Goal: Transaction & Acquisition: Purchase product/service

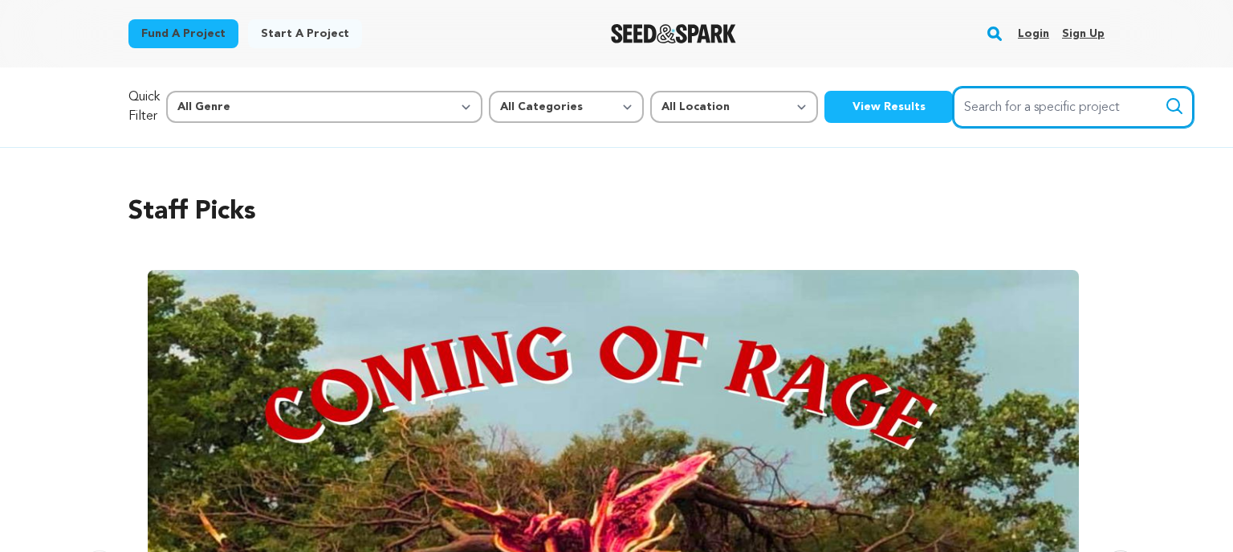
click at [953, 108] on input "Search for a specific project" at bounding box center [1073, 107] width 241 height 41
type input "skipping town"
click at [1165, 96] on button "Search" at bounding box center [1174, 105] width 19 height 19
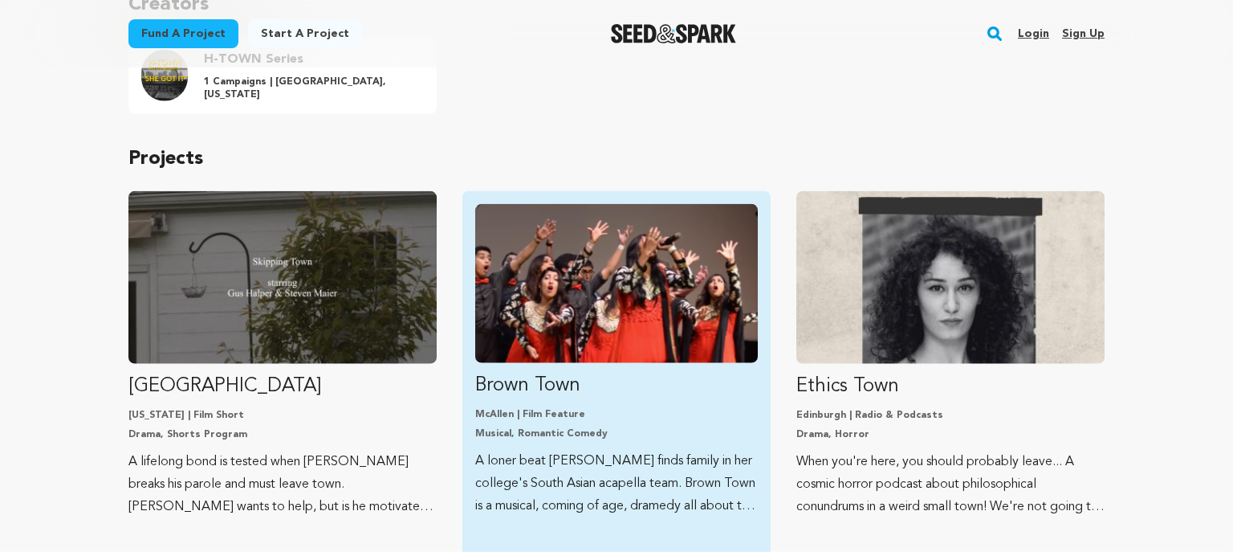
scroll to position [254, 0]
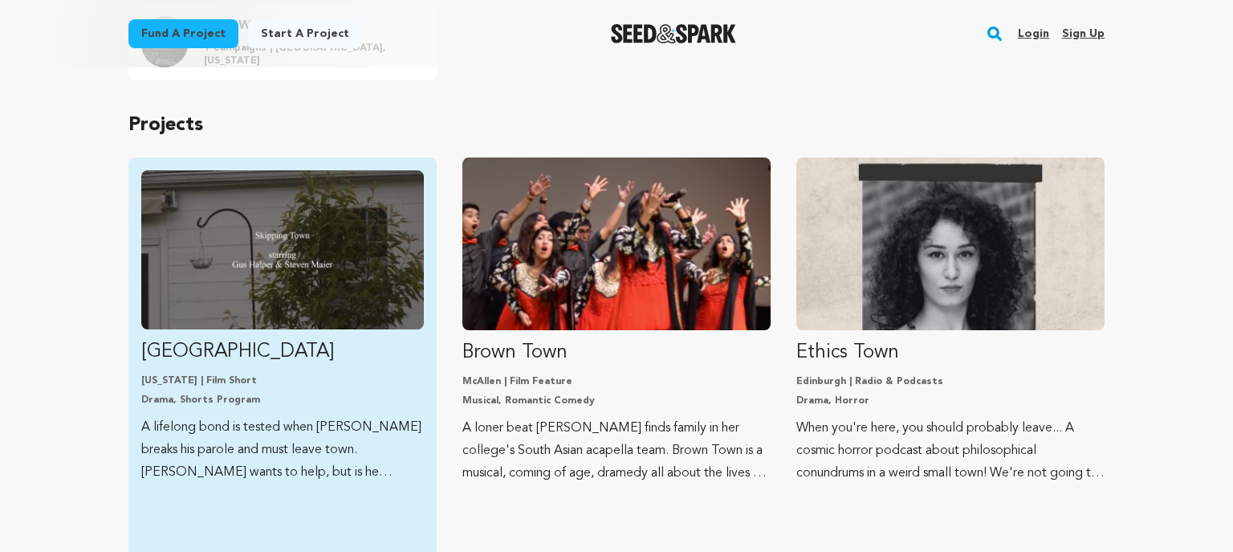
click at [291, 263] on img "Fund Skipping Town" at bounding box center [282, 249] width 283 height 159
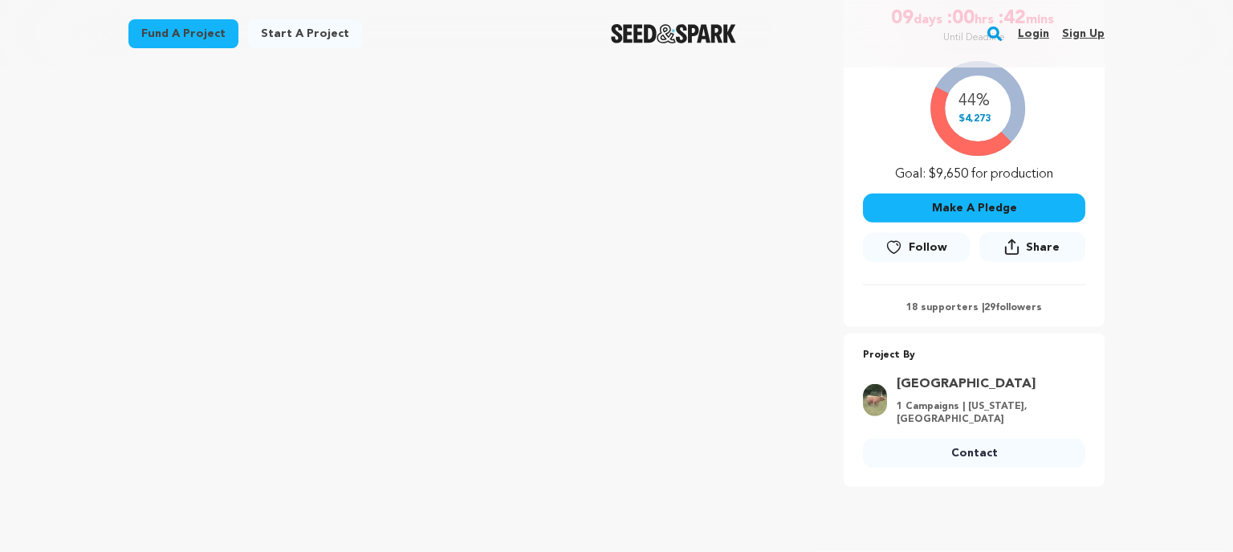
scroll to position [84, 0]
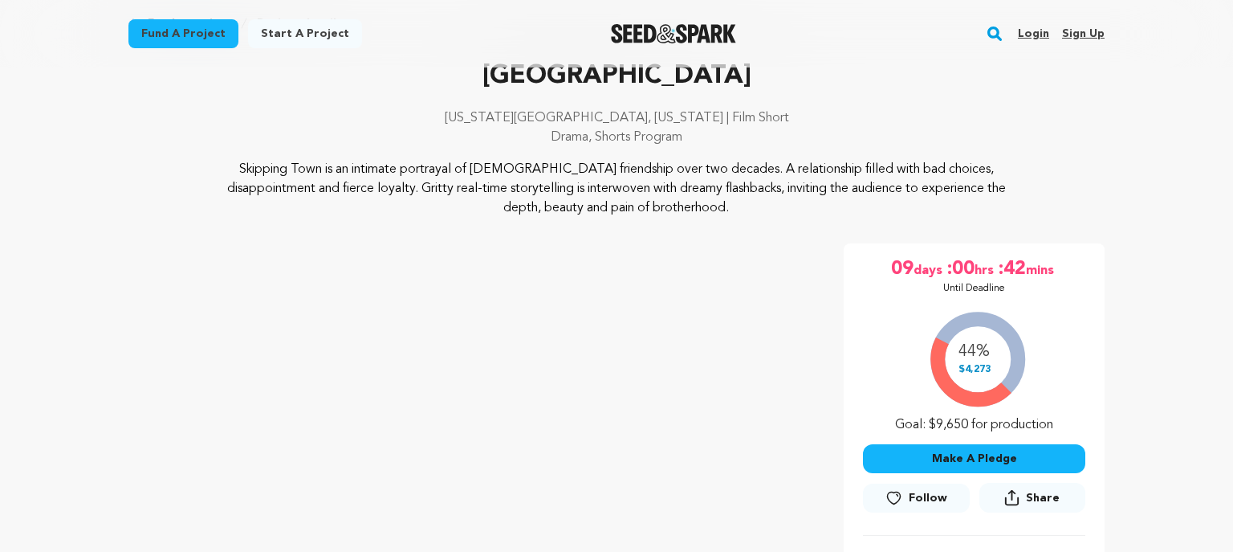
click at [972, 456] on button "Make A Pledge" at bounding box center [974, 458] width 222 height 29
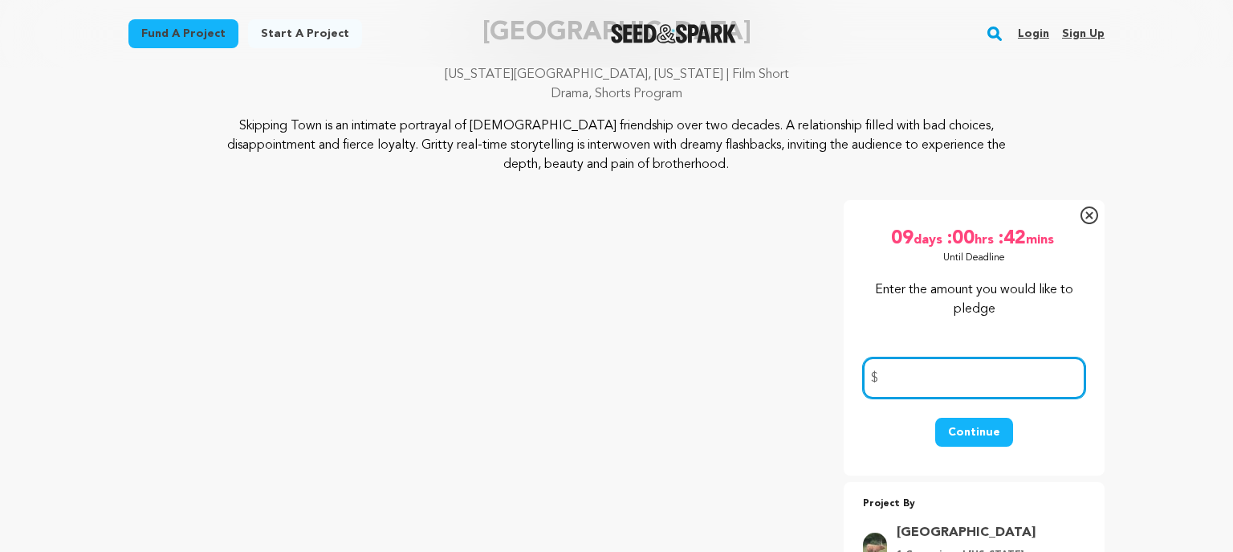
scroll to position [169, 0]
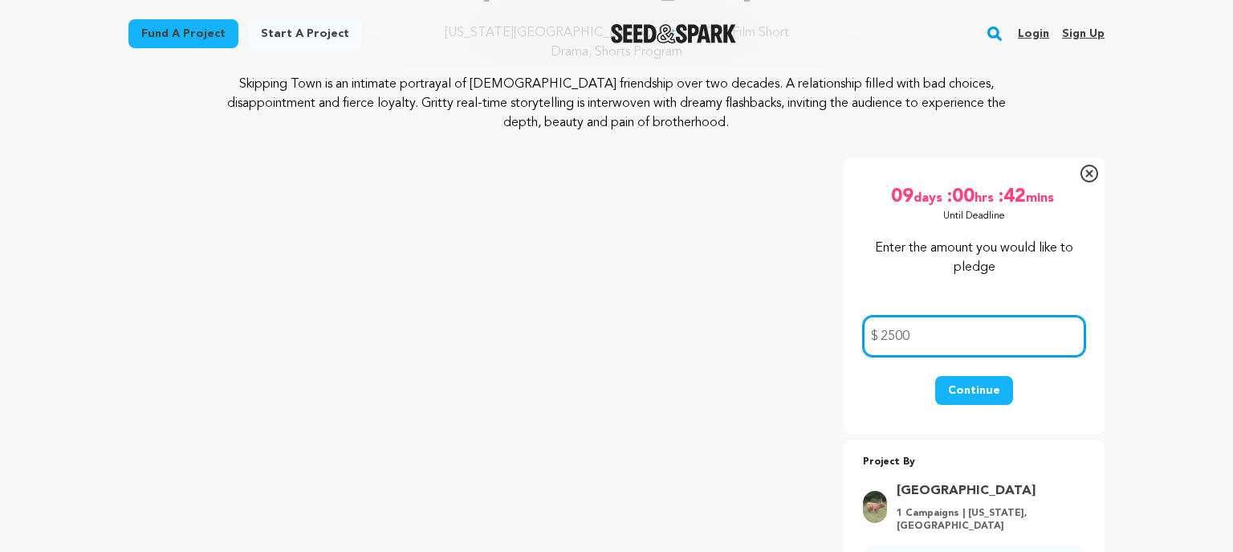
type input "2500"
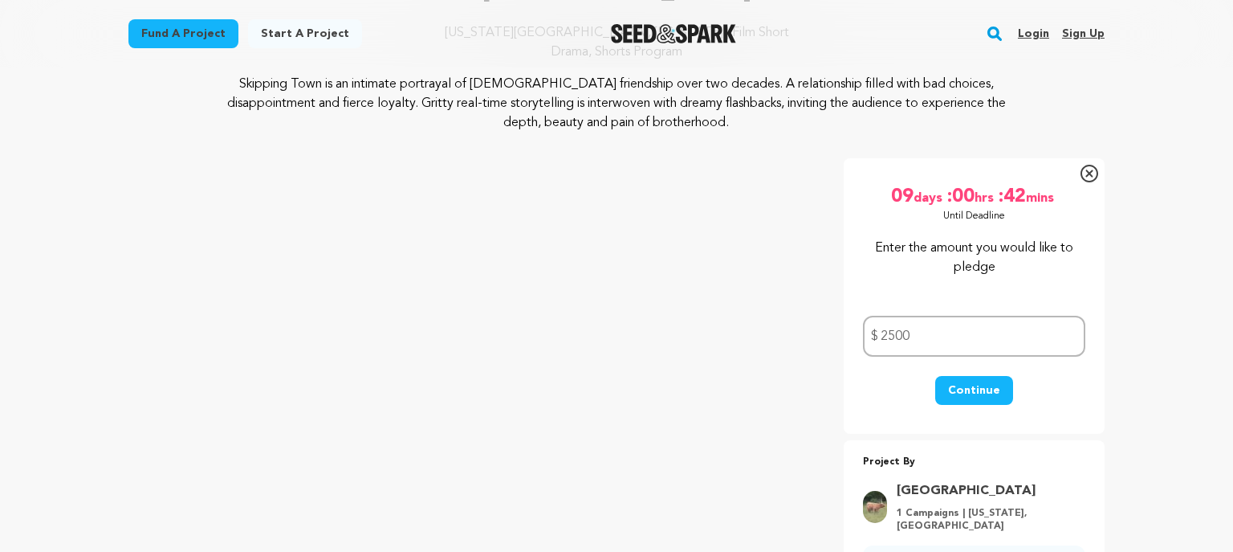
click at [977, 389] on button "Continue" at bounding box center [974, 390] width 78 height 29
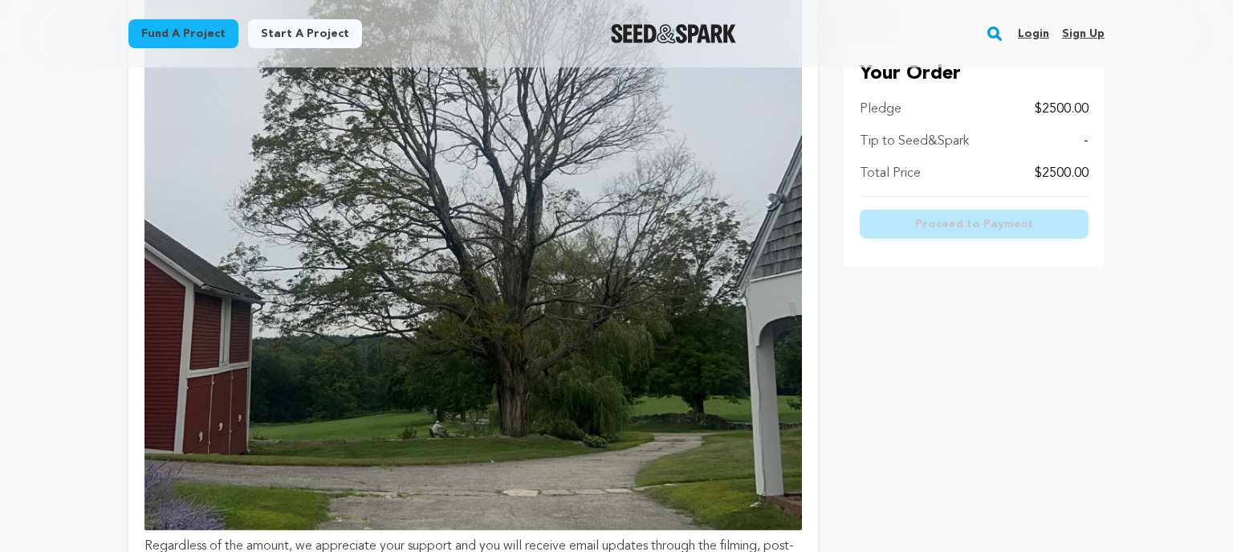
scroll to position [508, 0]
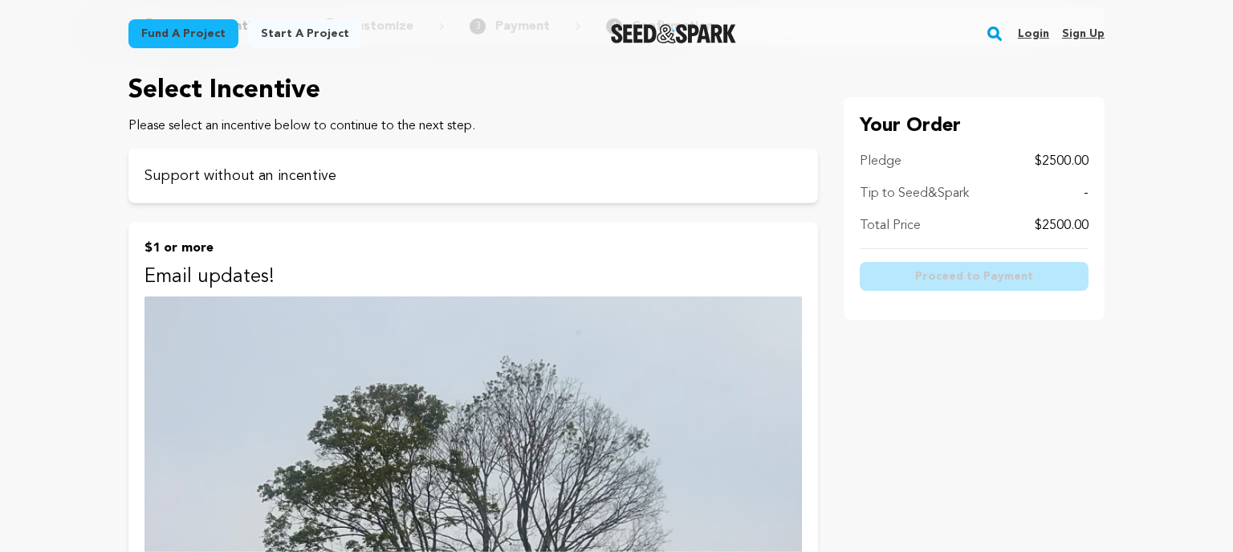
scroll to position [0, 0]
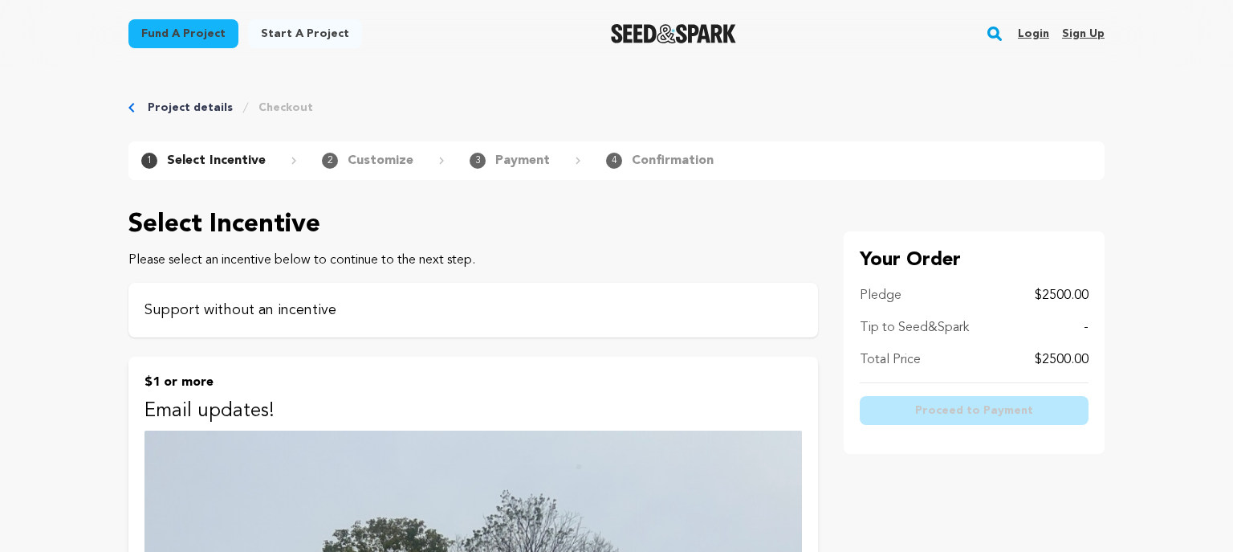
click at [349, 308] on p "Support without an incentive" at bounding box center [474, 310] width 658 height 22
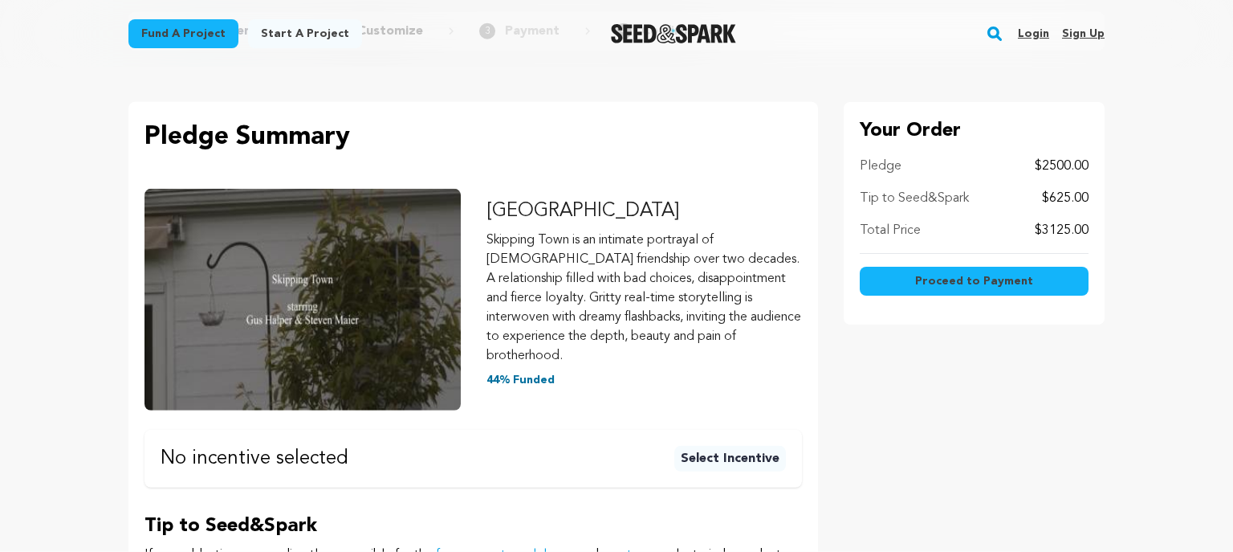
scroll to position [169, 0]
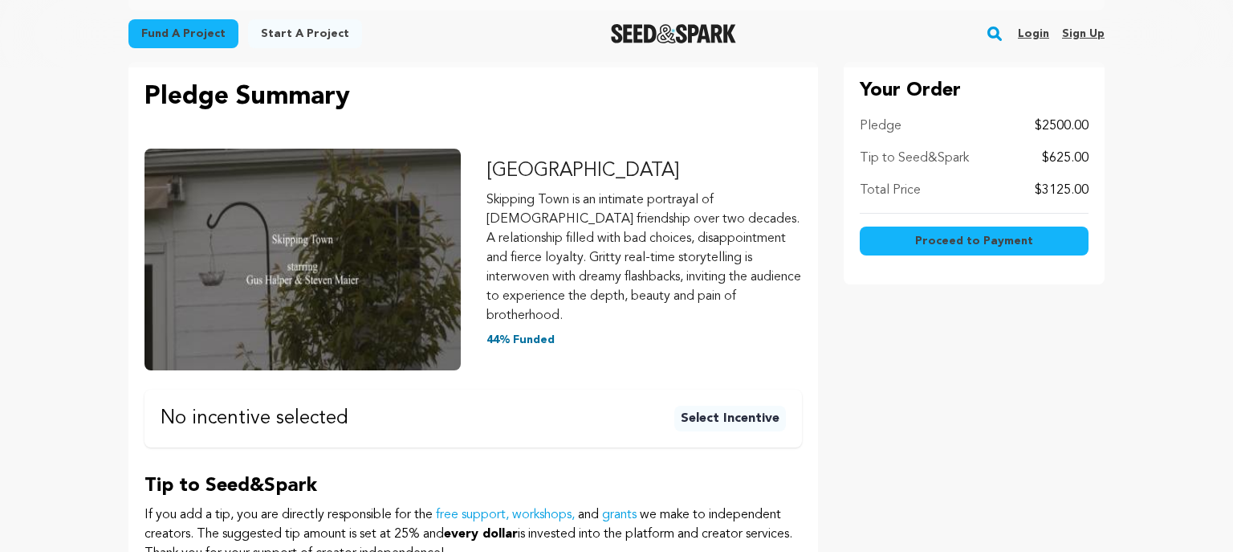
click at [968, 235] on span "Proceed to Payment" at bounding box center [974, 241] width 118 height 16
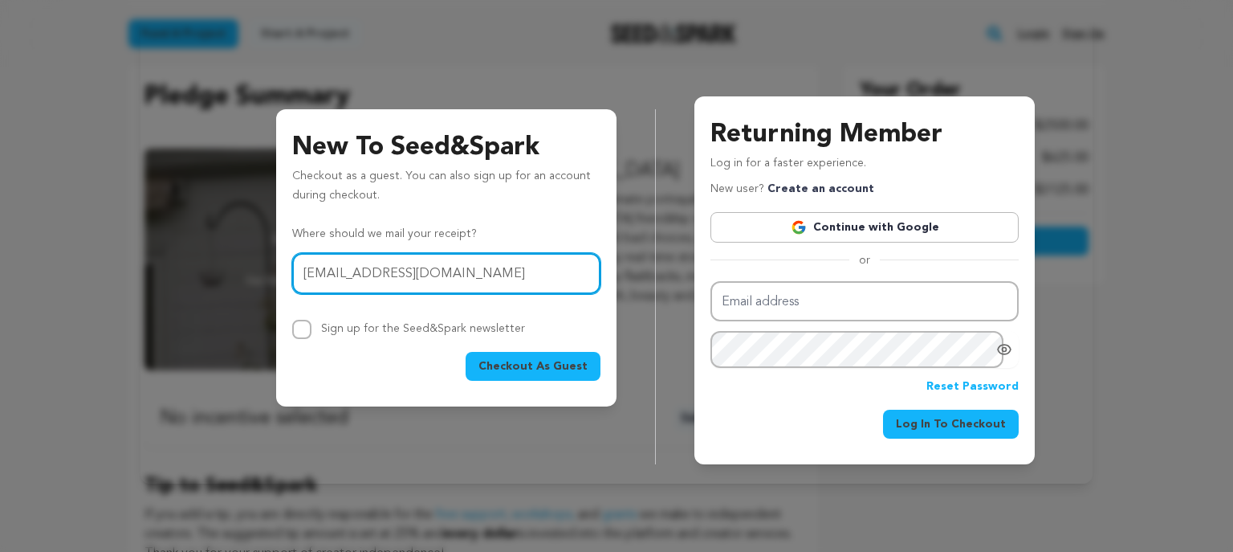
type input "drbrown@brown-house.net"
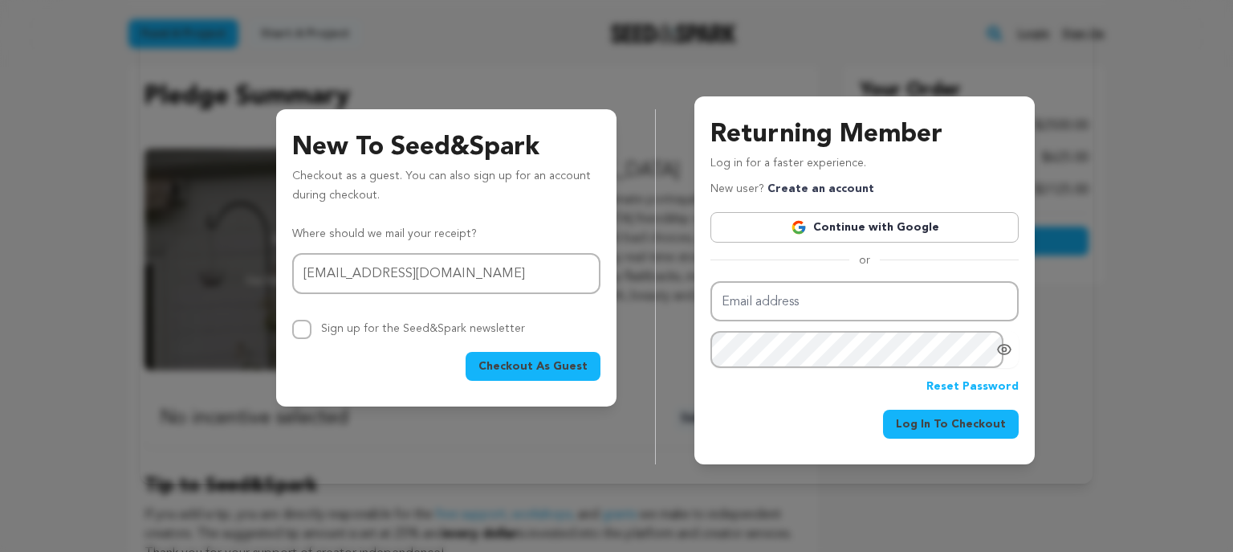
click at [511, 358] on span "Checkout As Guest" at bounding box center [532, 366] width 109 height 16
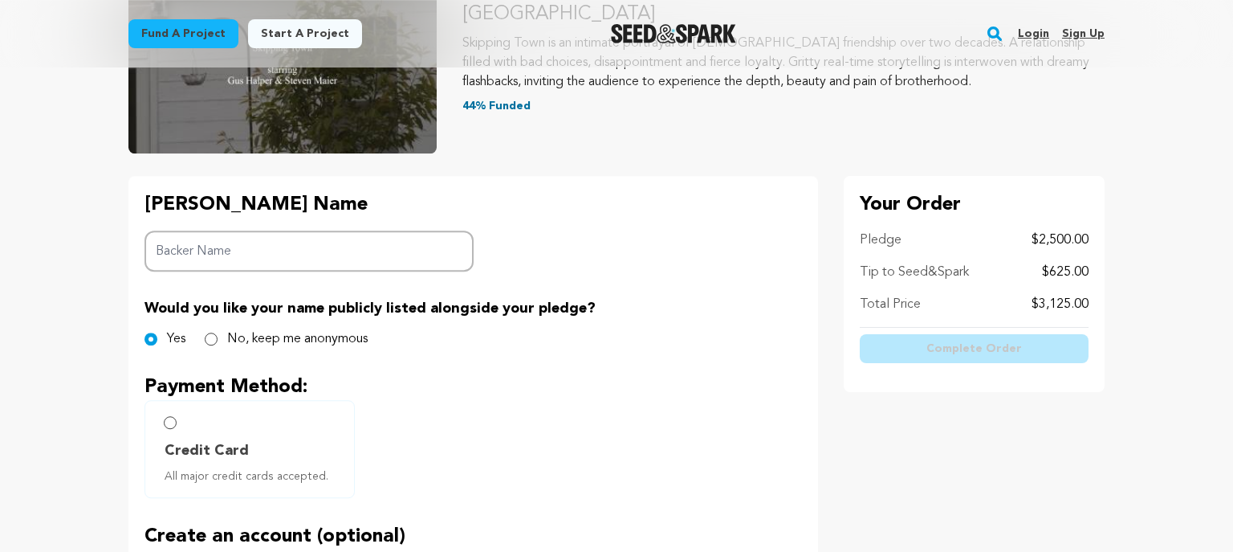
scroll to position [254, 0]
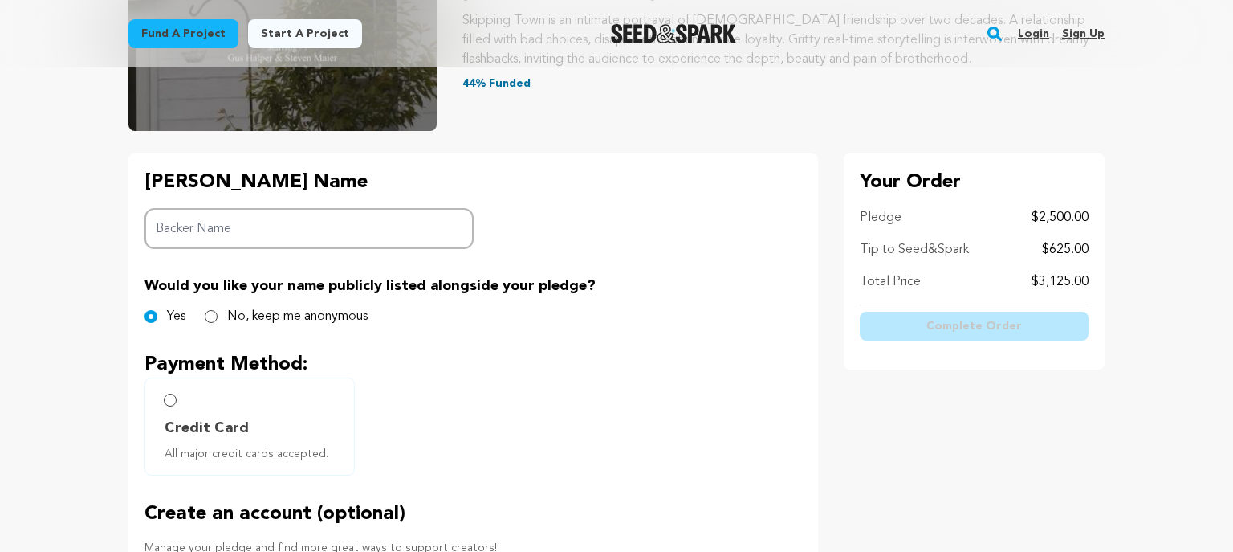
drag, startPoint x: 241, startPoint y: 232, endPoint x: 249, endPoint y: 227, distance: 9.4
click at [241, 231] on input "Backer Name" at bounding box center [309, 228] width 329 height 41
click at [249, 218] on input "Patty and Malcoom Brown" at bounding box center [309, 228] width 329 height 41
click at [256, 226] on input "Patty and Malcoom Brown" at bounding box center [309, 228] width 329 height 41
type input "Patty and Malcolm Brown"
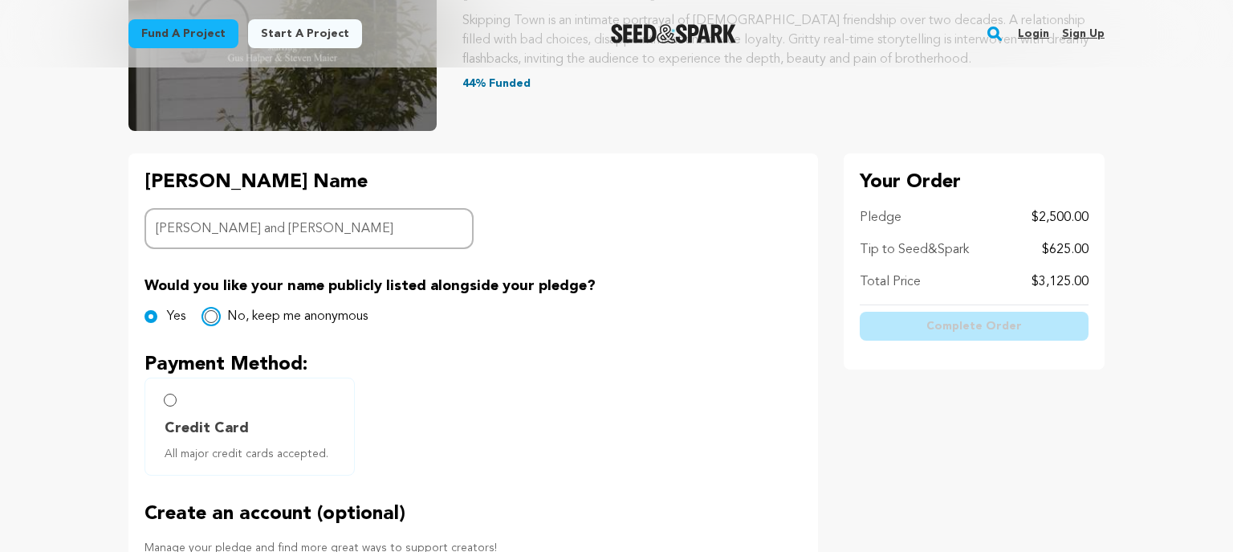
click at [207, 313] on input "No, keep me anonymous" at bounding box center [211, 316] width 13 height 13
radio input "true"
click at [169, 393] on input "Credit Card All major credit cards accepted." at bounding box center [170, 399] width 13 height 13
radio input "false"
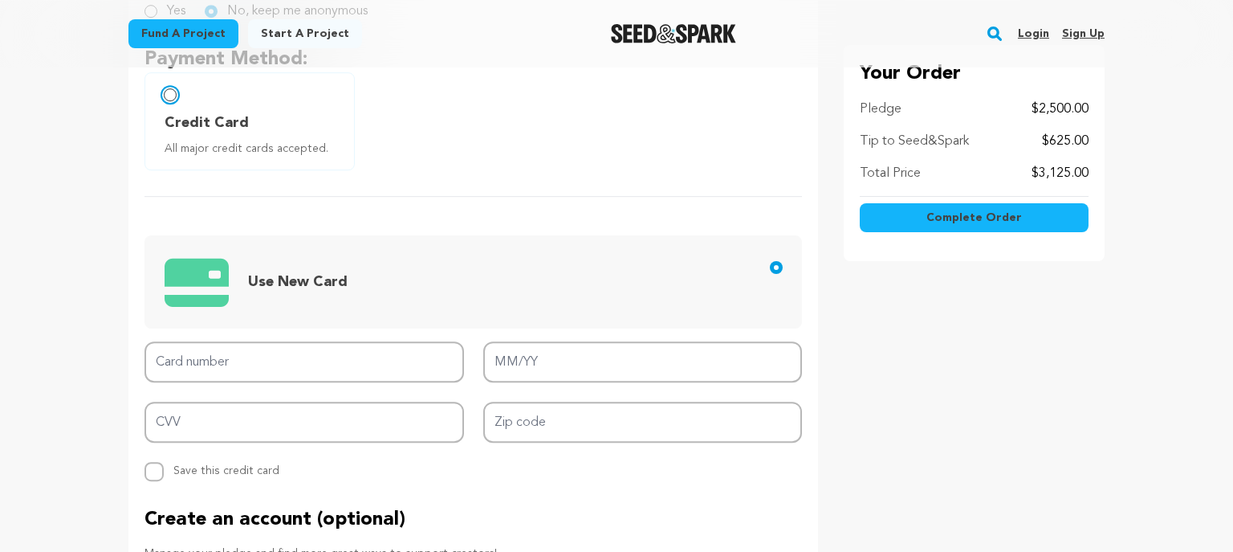
scroll to position [593, 0]
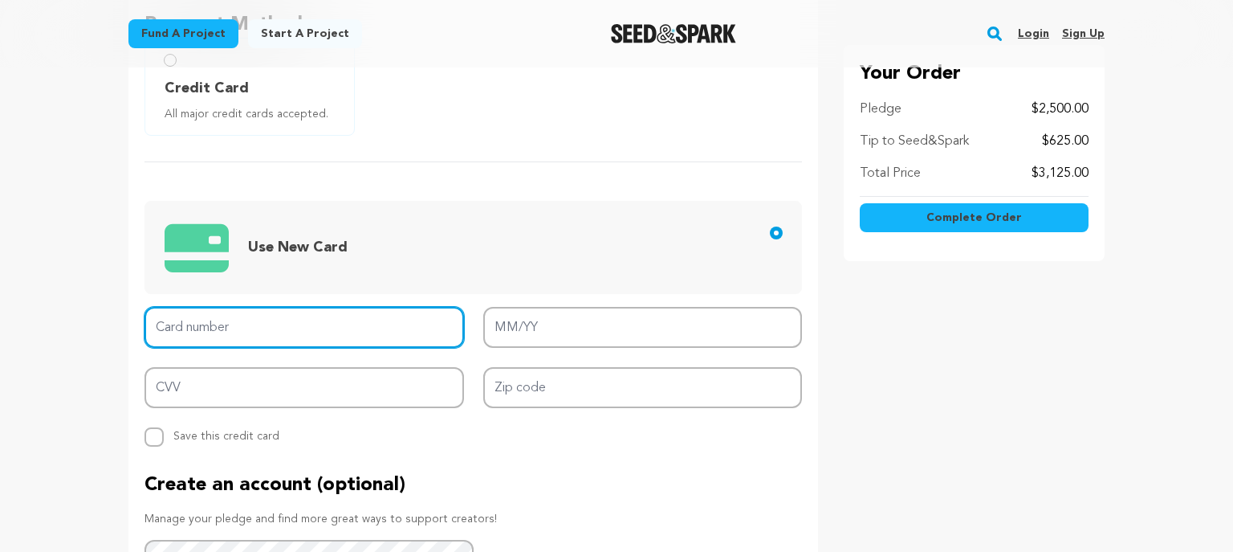
click at [263, 325] on input "Card number" at bounding box center [305, 327] width 320 height 41
type input "5254 7500 5724 1236"
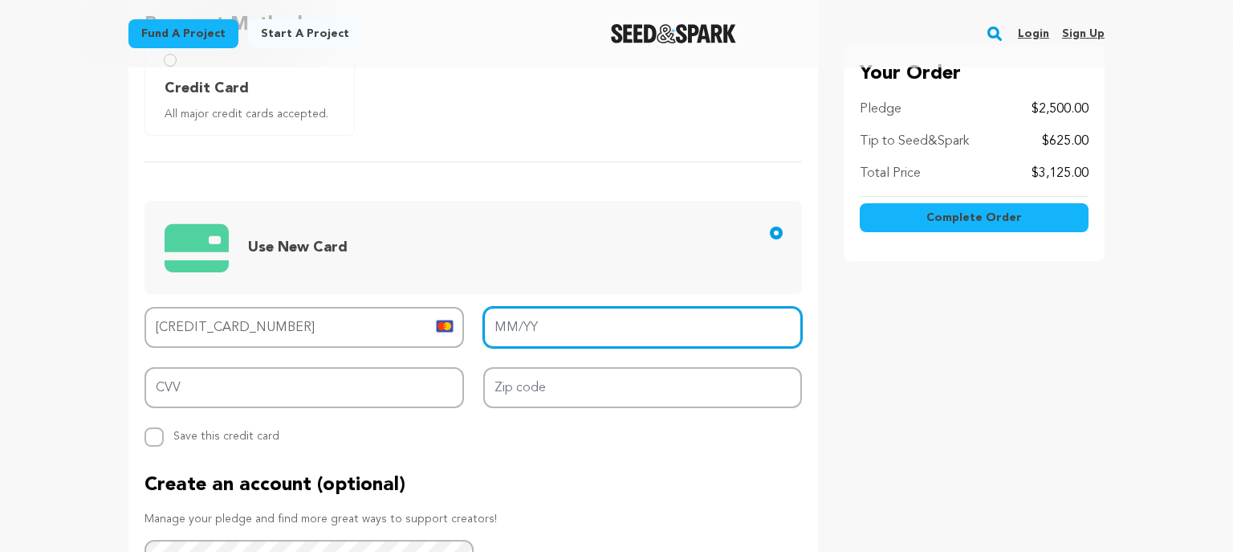
click at [541, 323] on input "MM/YY" at bounding box center [643, 327] width 320 height 41
type input "06/26"
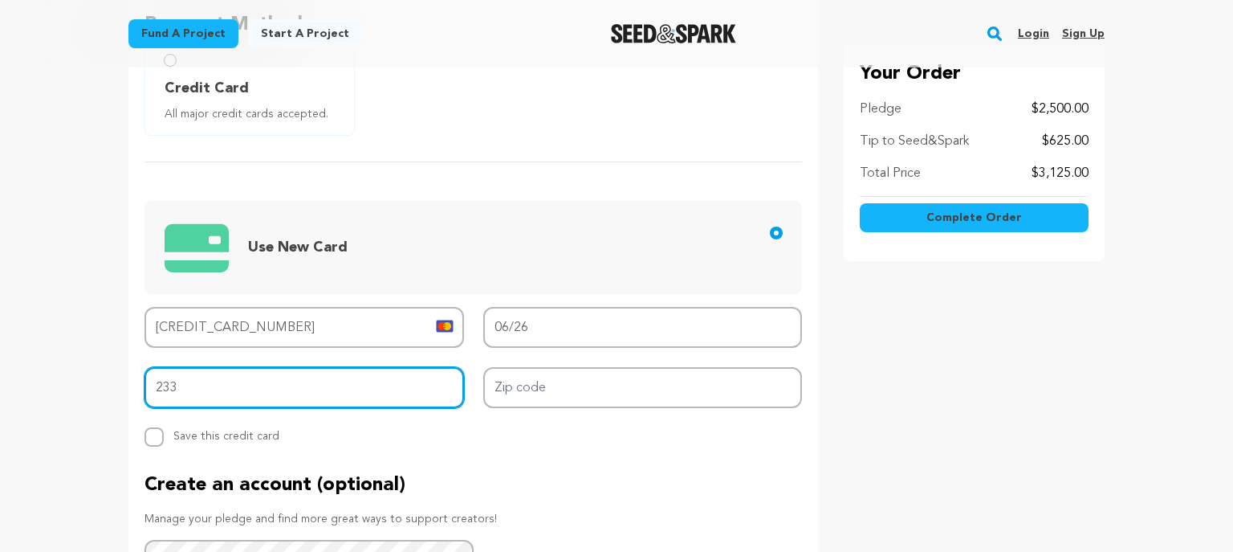
type input "233"
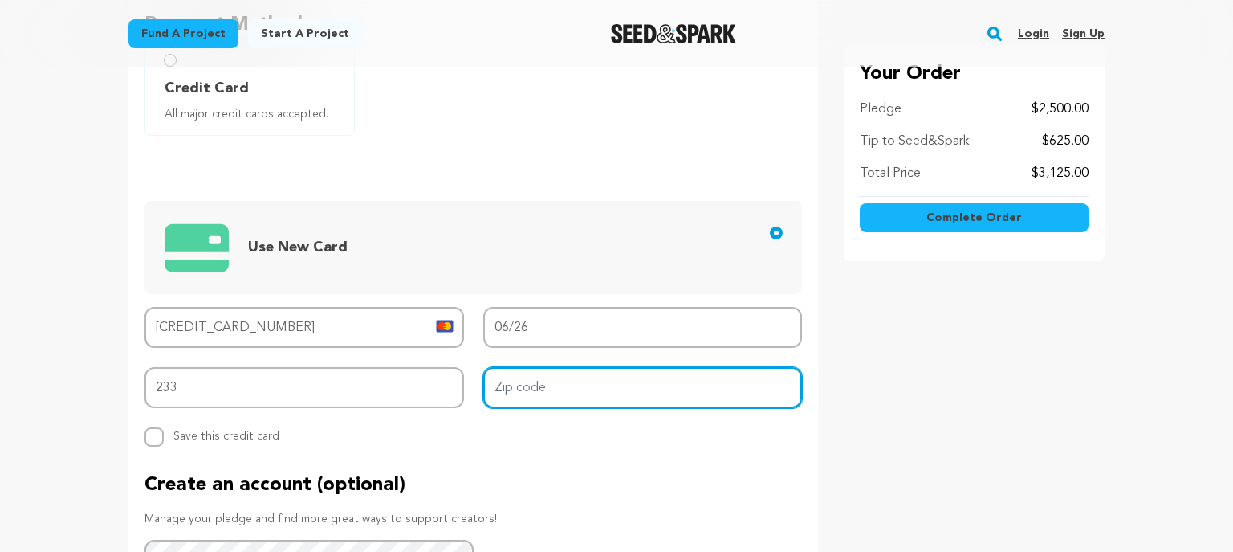
click at [554, 384] on input "Zip code" at bounding box center [643, 387] width 320 height 41
type input "27104"
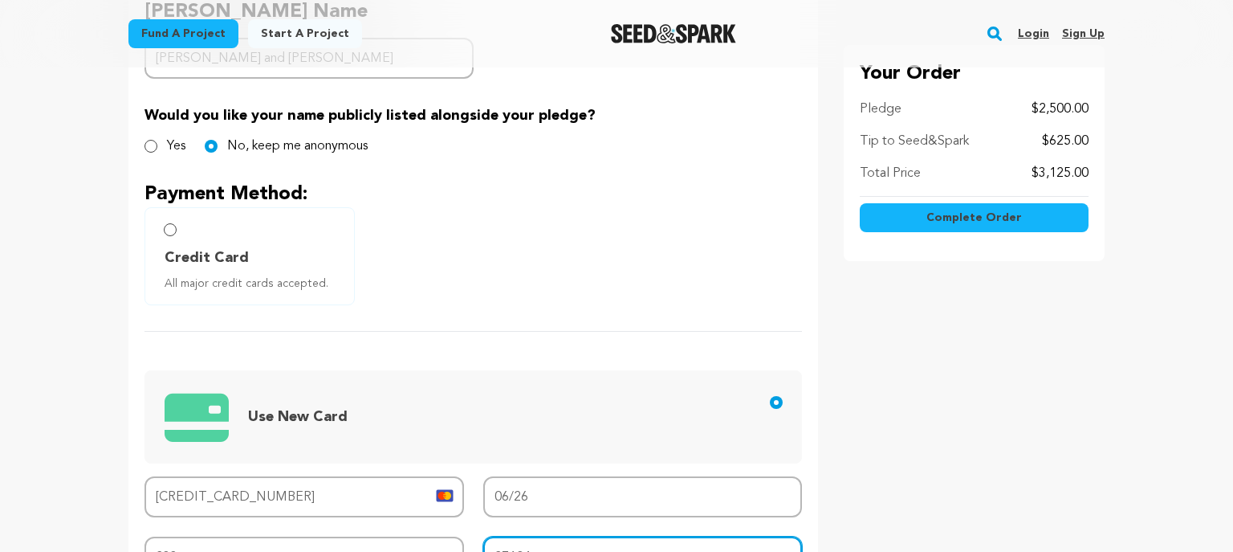
scroll to position [0, 0]
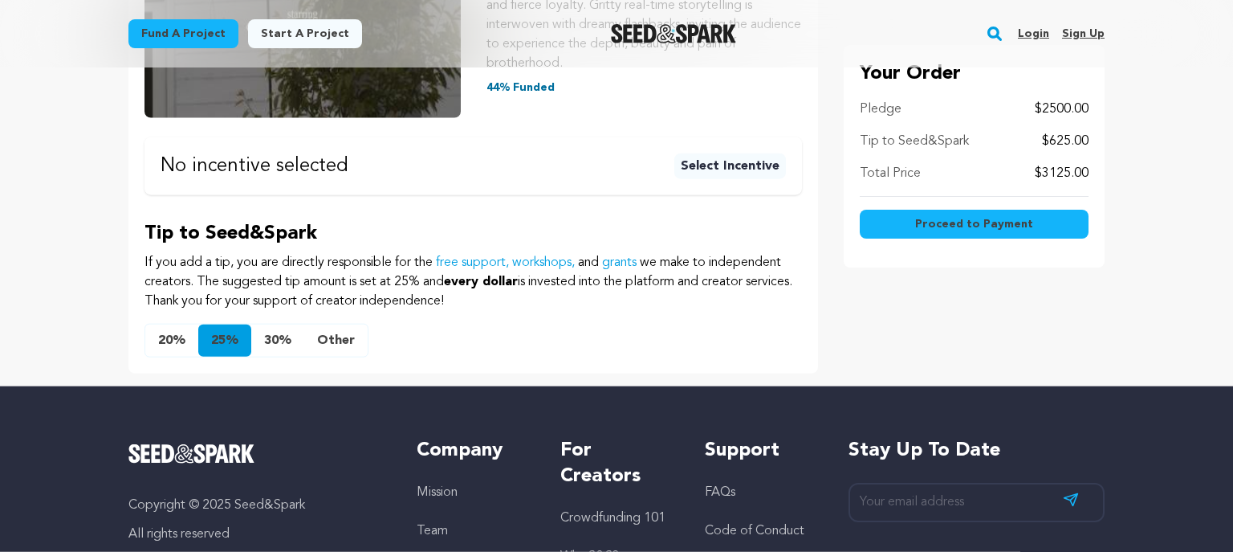
scroll to position [424, 0]
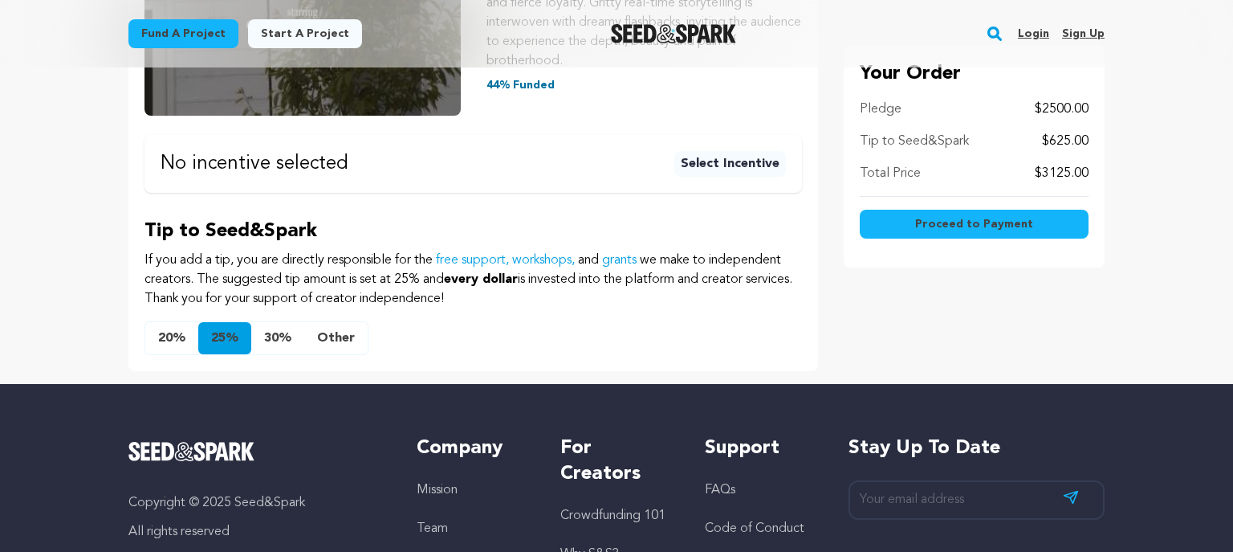
click at [336, 322] on button "Other" at bounding box center [335, 338] width 63 height 32
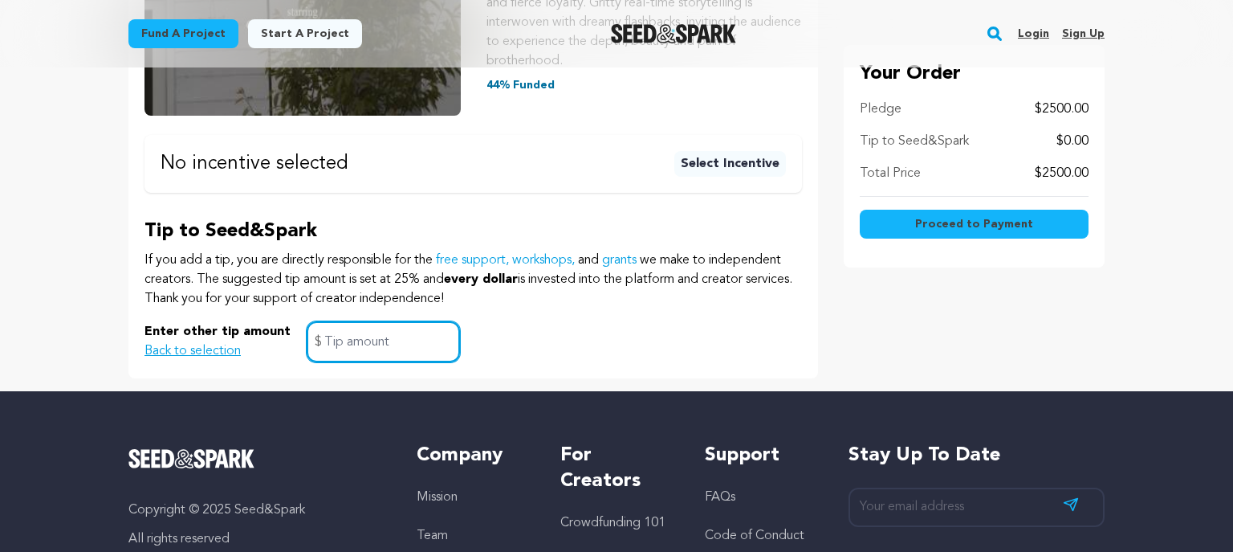
click at [322, 326] on input "text" at bounding box center [383, 341] width 153 height 41
type input "25"
click at [985, 223] on span "Proceed to Payment" at bounding box center [974, 224] width 118 height 16
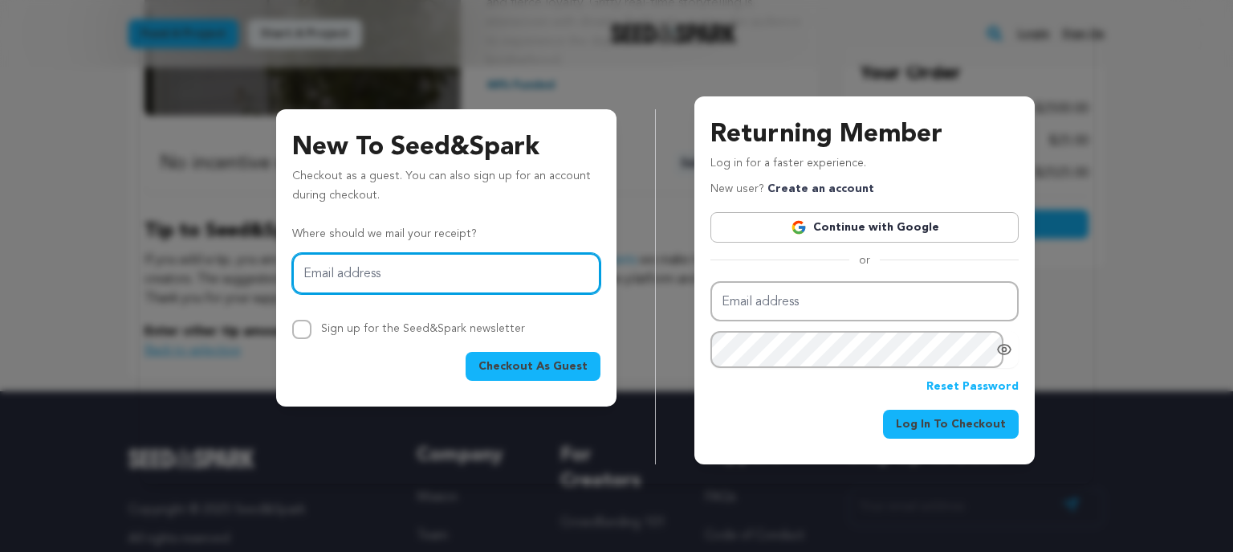
drag, startPoint x: 400, startPoint y: 278, endPoint x: 414, endPoint y: 270, distance: 16.5
click at [400, 278] on input "Email address" at bounding box center [446, 273] width 308 height 41
type input "[EMAIL_ADDRESS][DOMAIN_NAME]"
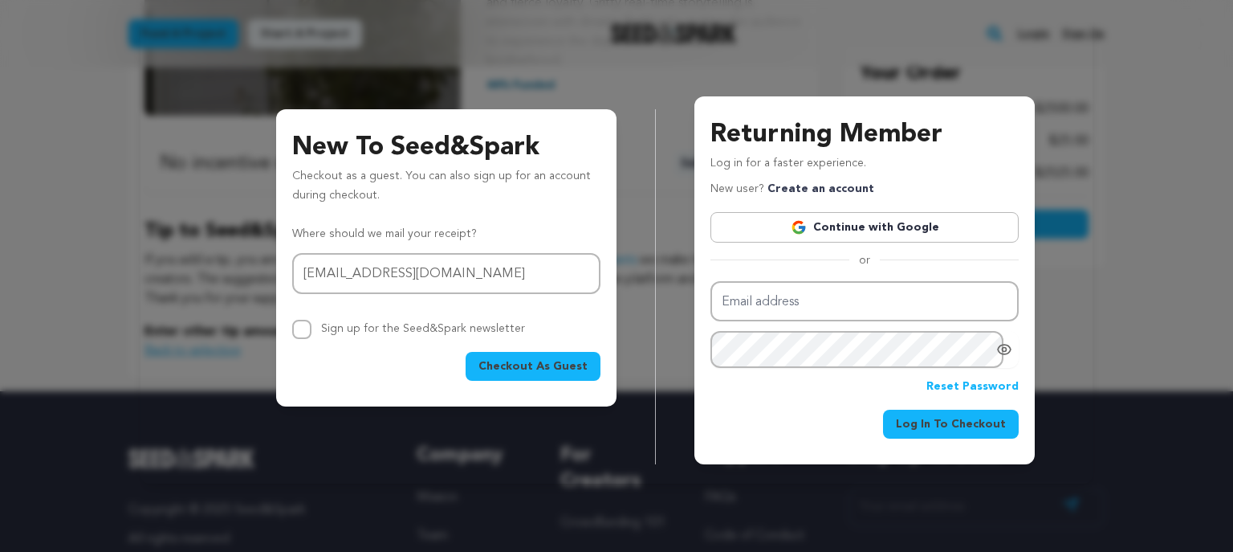
click at [544, 364] on span "Checkout As Guest" at bounding box center [532, 366] width 109 height 16
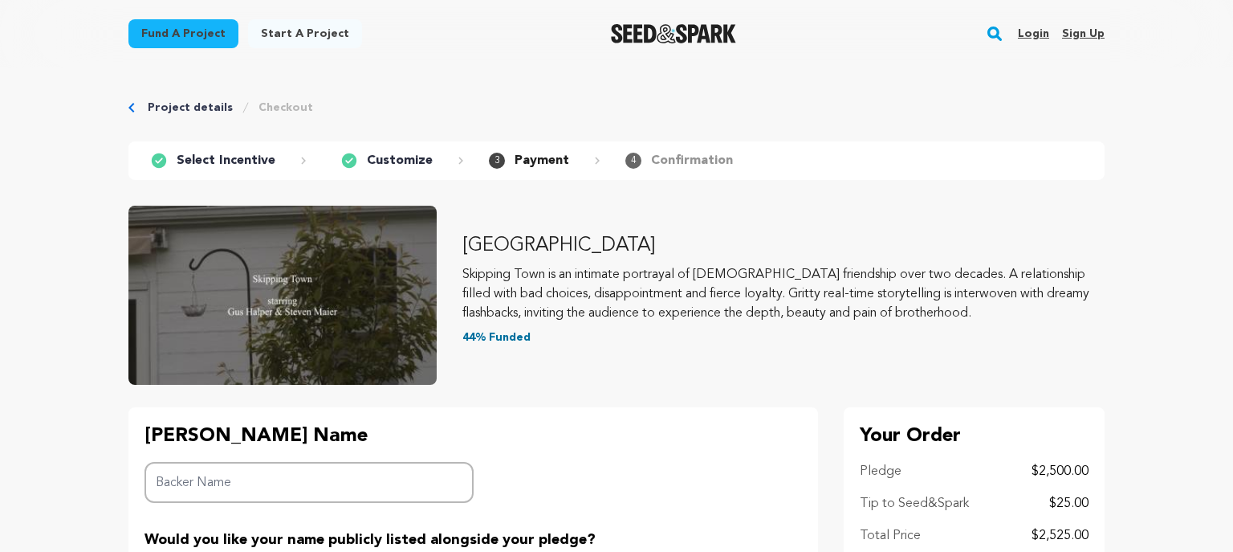
click at [252, 478] on input "Backer Name" at bounding box center [309, 482] width 329 height 41
type input "Malcolm and Patty Brown"
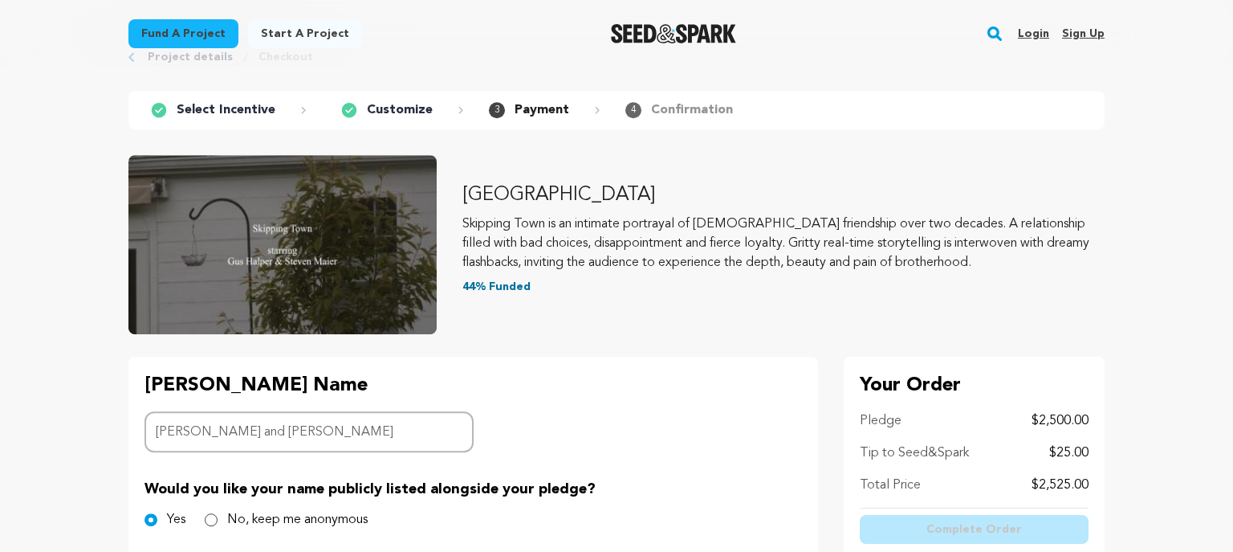
scroll to position [254, 0]
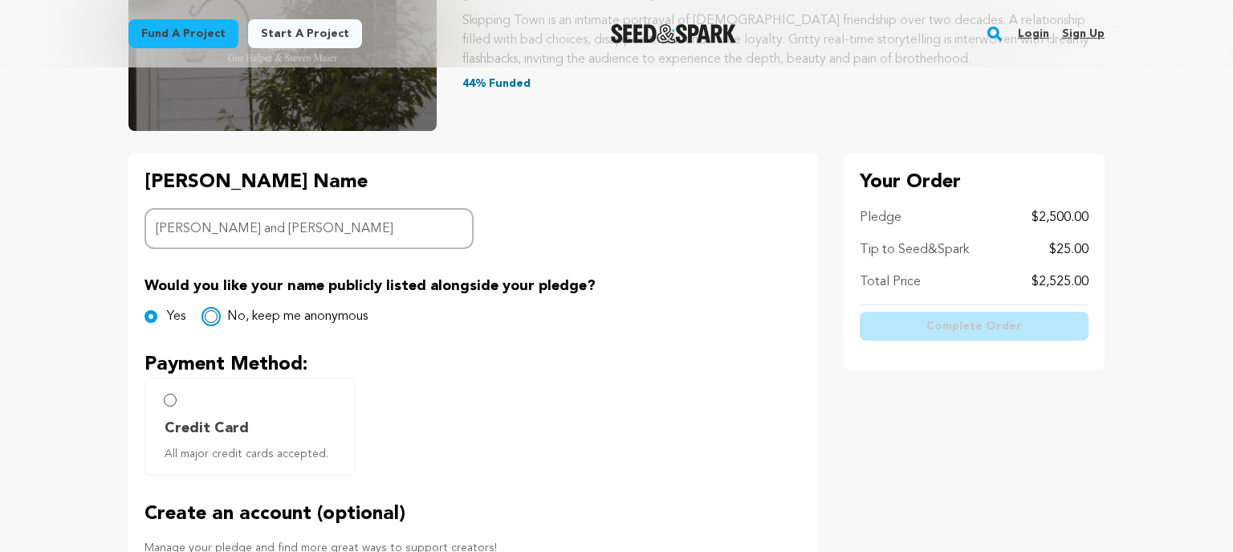
click at [214, 317] on input "No, keep me anonymous" at bounding box center [211, 316] width 13 height 13
radio input "true"
click at [169, 400] on input "Credit Card All major credit cards accepted." at bounding box center [170, 399] width 13 height 13
radio input "false"
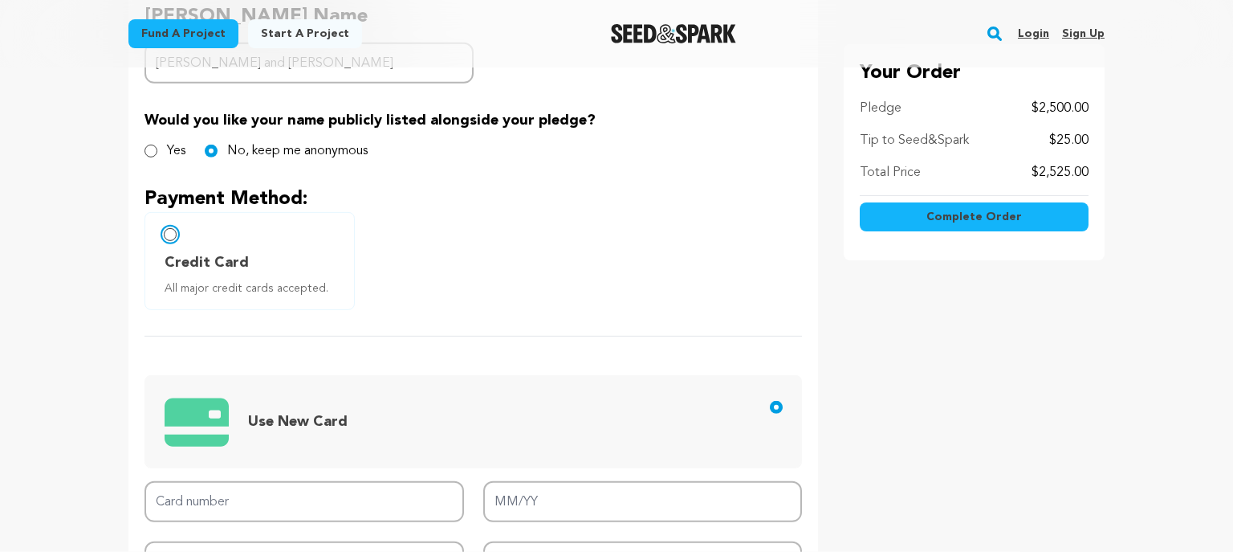
scroll to position [424, 0]
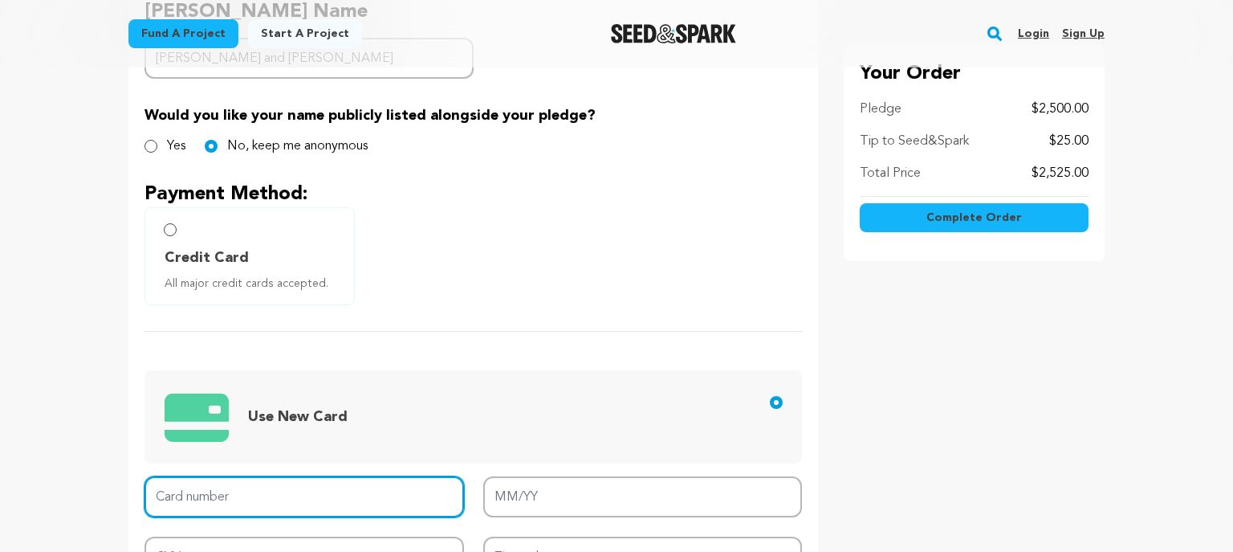
click at [242, 496] on input "Card number" at bounding box center [305, 496] width 320 height 41
type input "5254 7500 5724 1236"
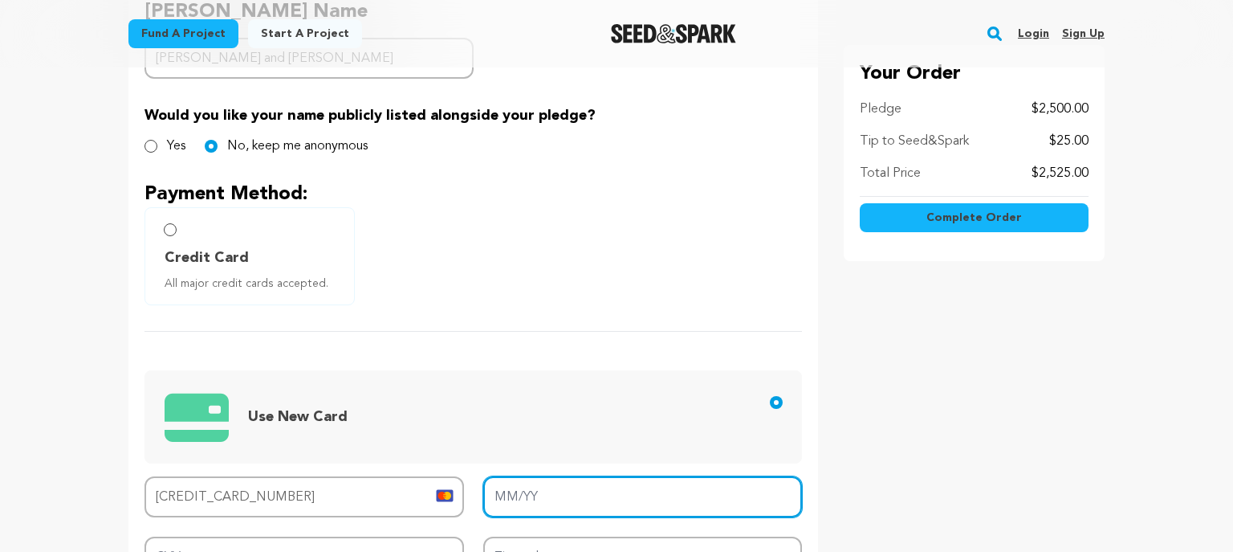
click at [538, 498] on input "MM/YY" at bounding box center [643, 496] width 320 height 41
type input "06/26"
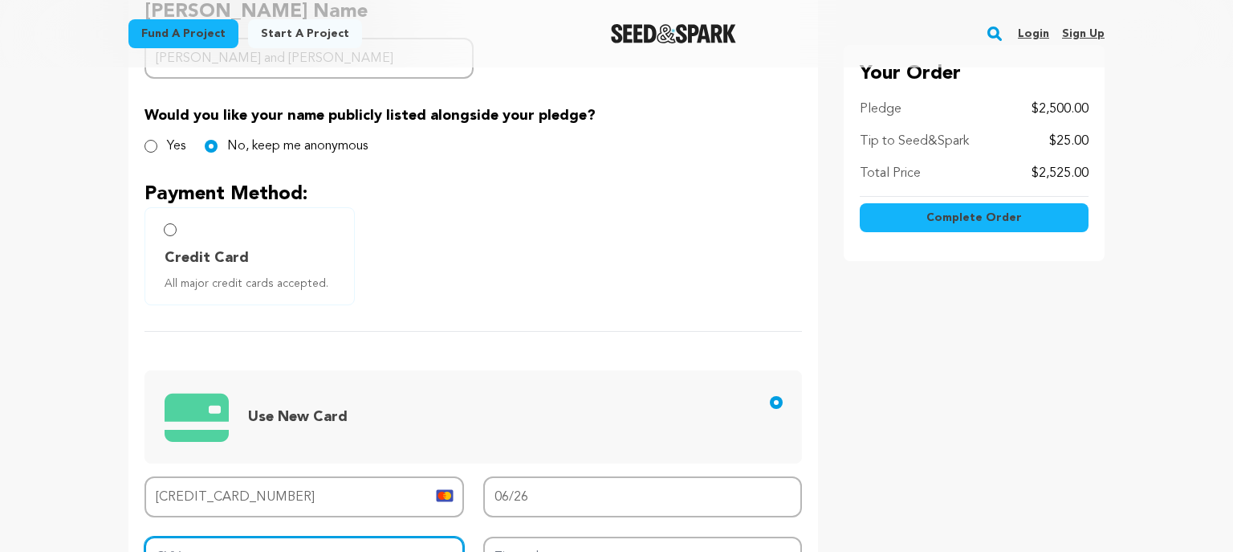
type input "1"
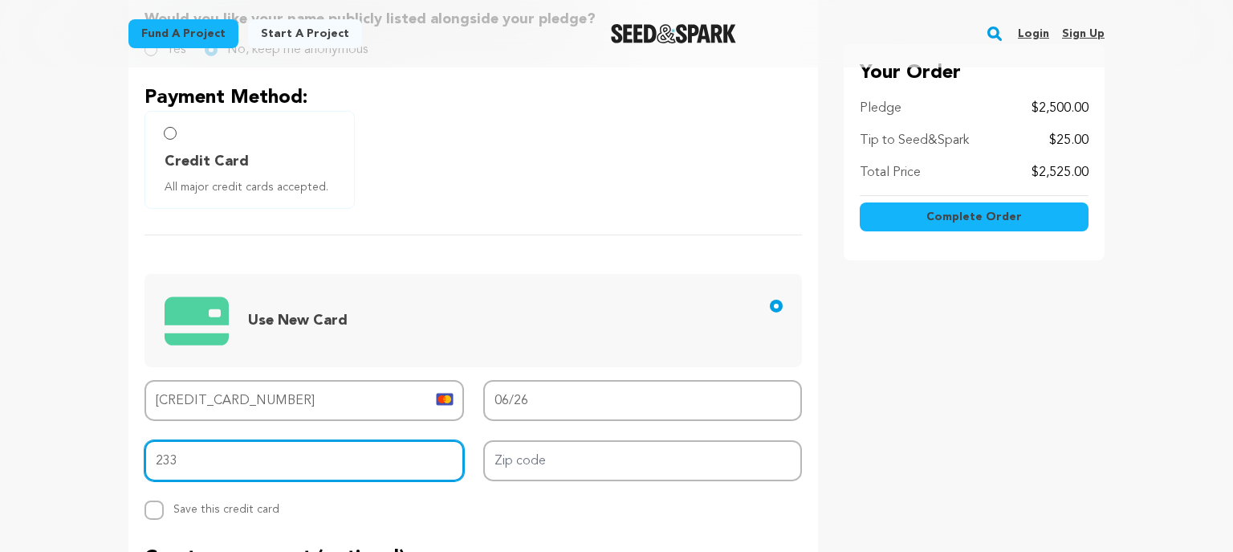
scroll to position [604, 0]
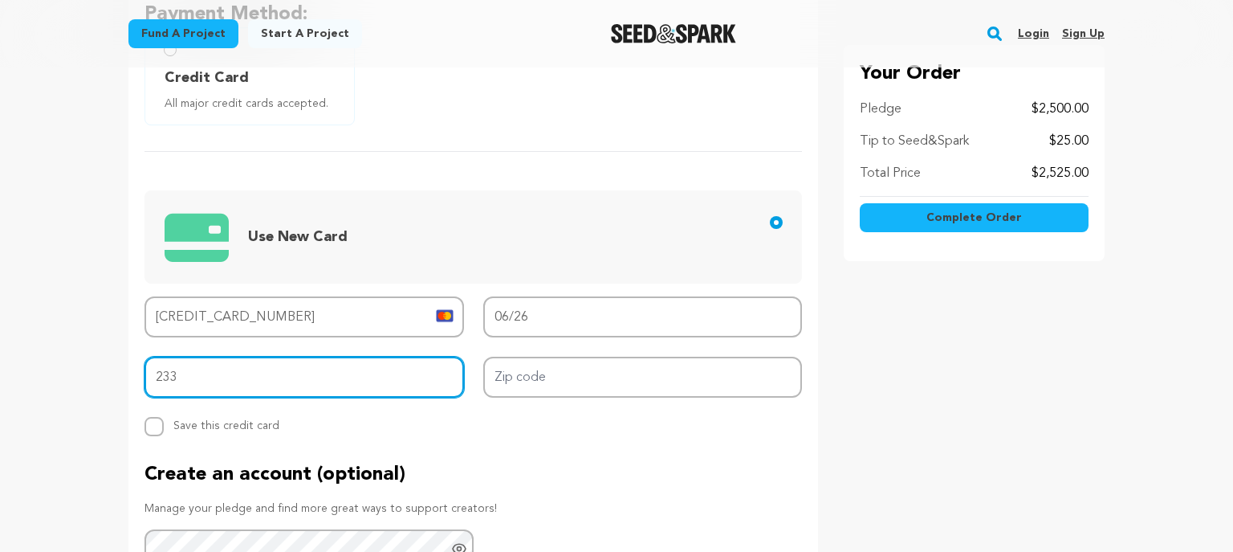
type input "233"
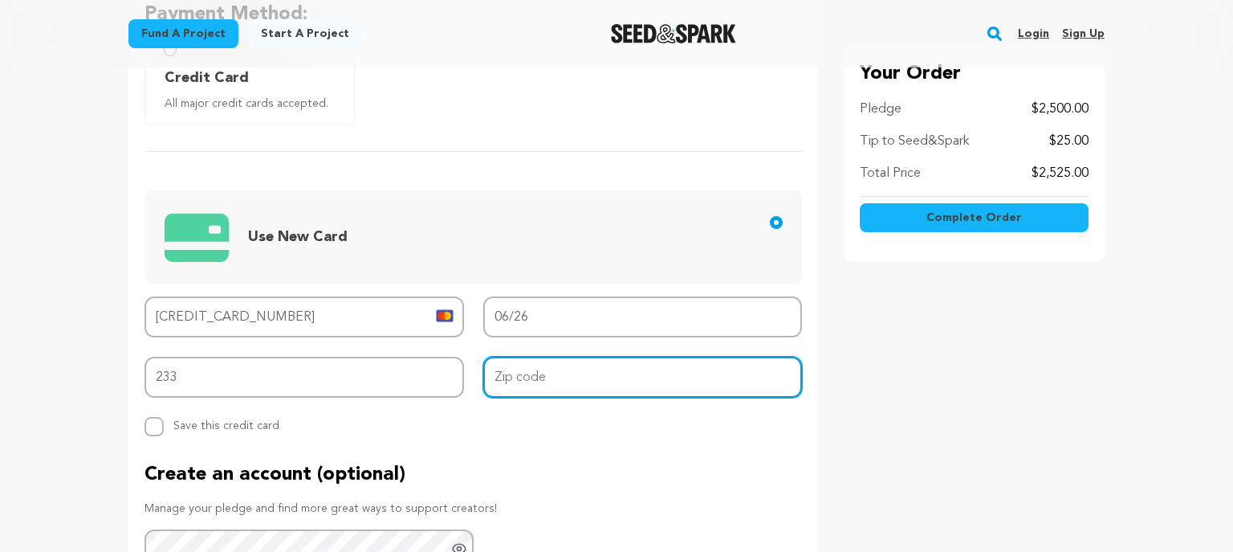
click at [560, 375] on input "Zip code" at bounding box center [643, 376] width 320 height 41
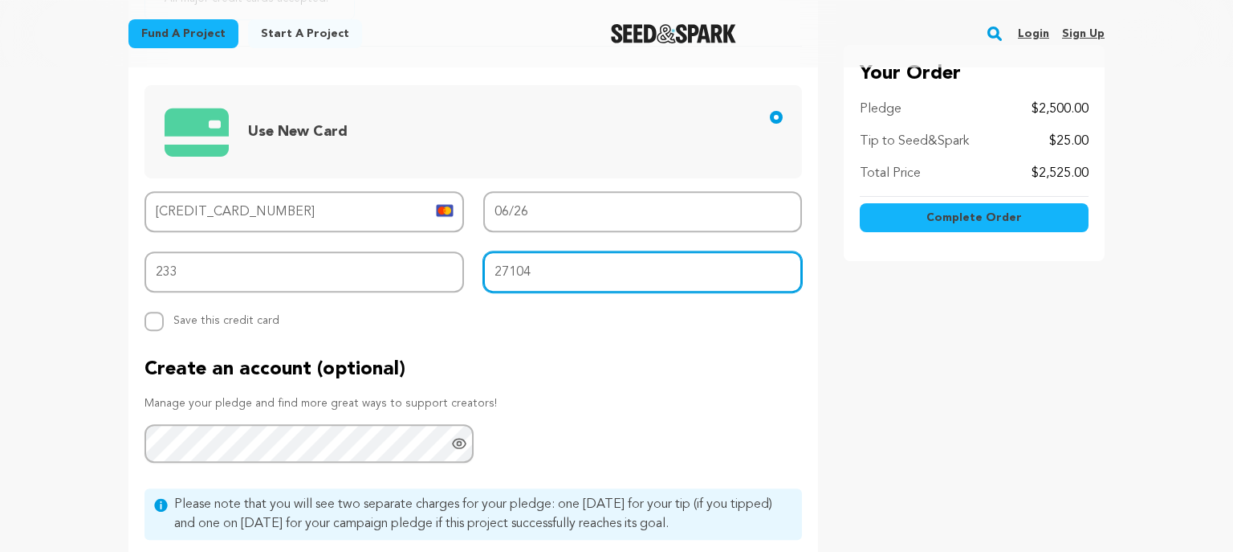
scroll to position [858, 0]
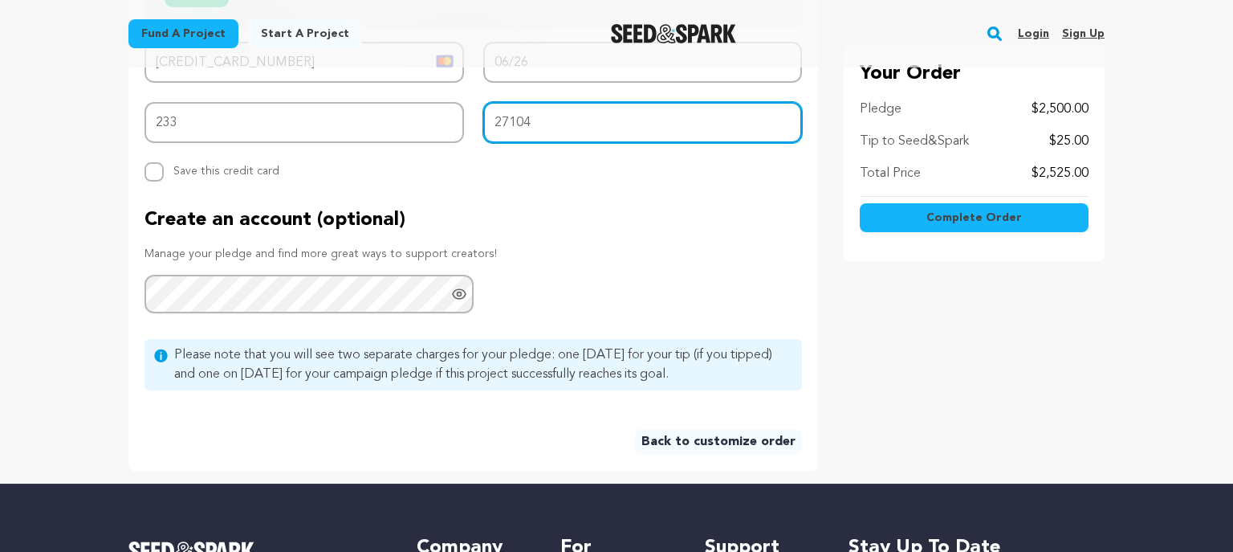
type input "27104"
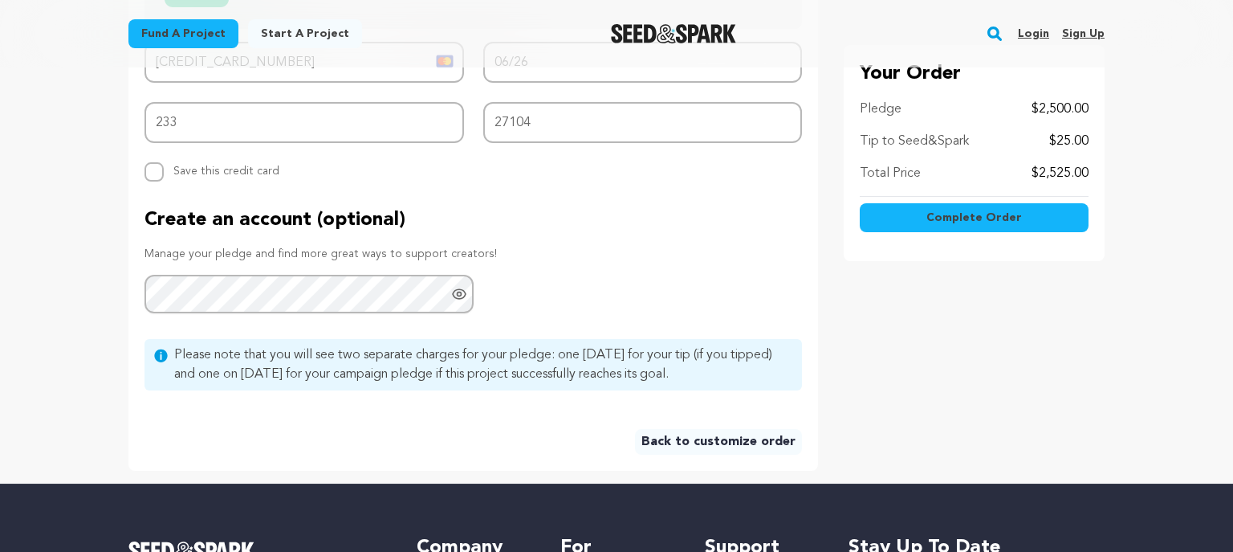
click at [981, 212] on span "Complete Order" at bounding box center [974, 218] width 96 height 16
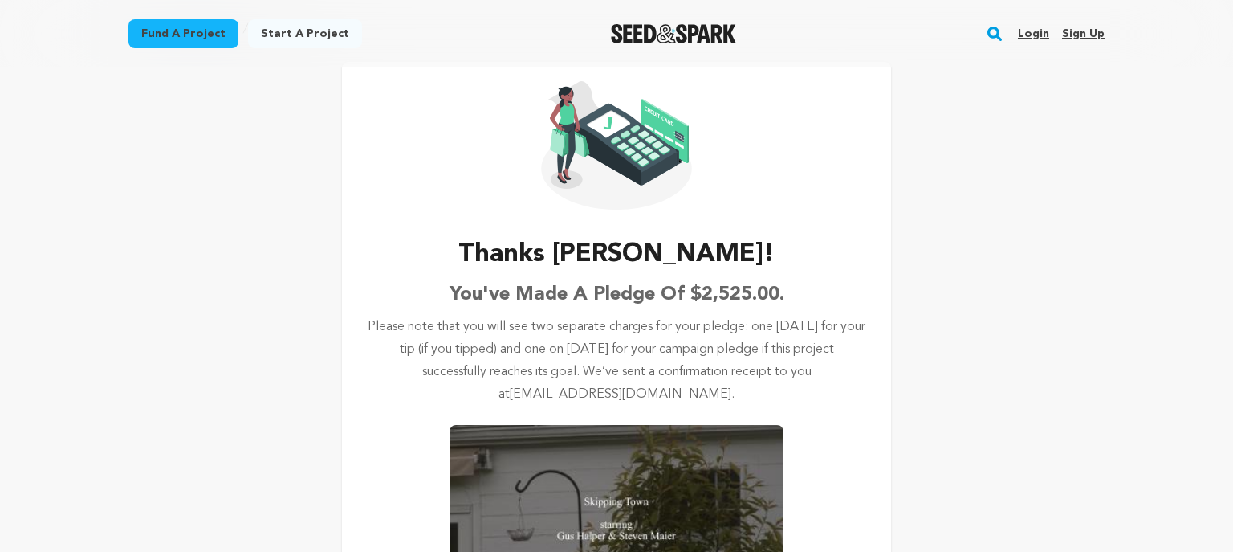
scroll to position [254, 0]
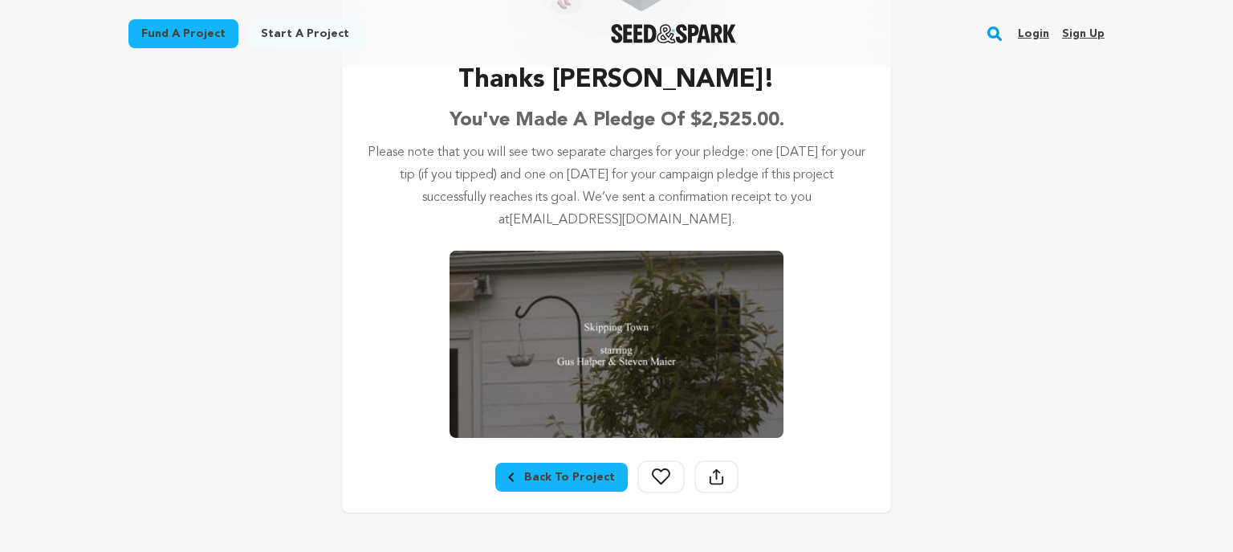
click at [563, 470] on div "Back To Project" at bounding box center [561, 477] width 107 height 16
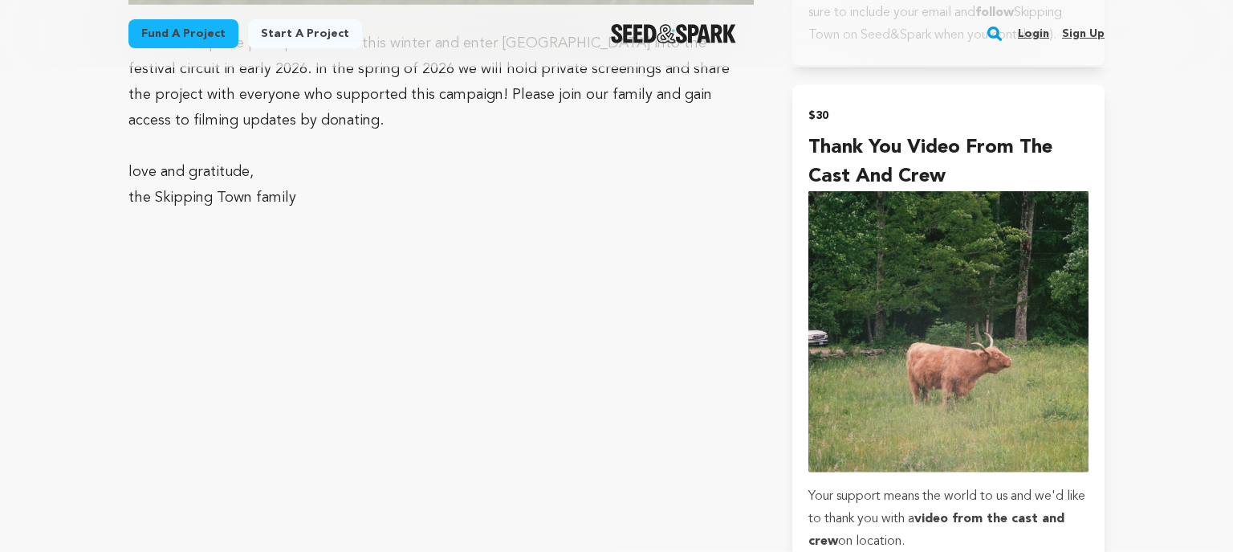
scroll to position [2204, 0]
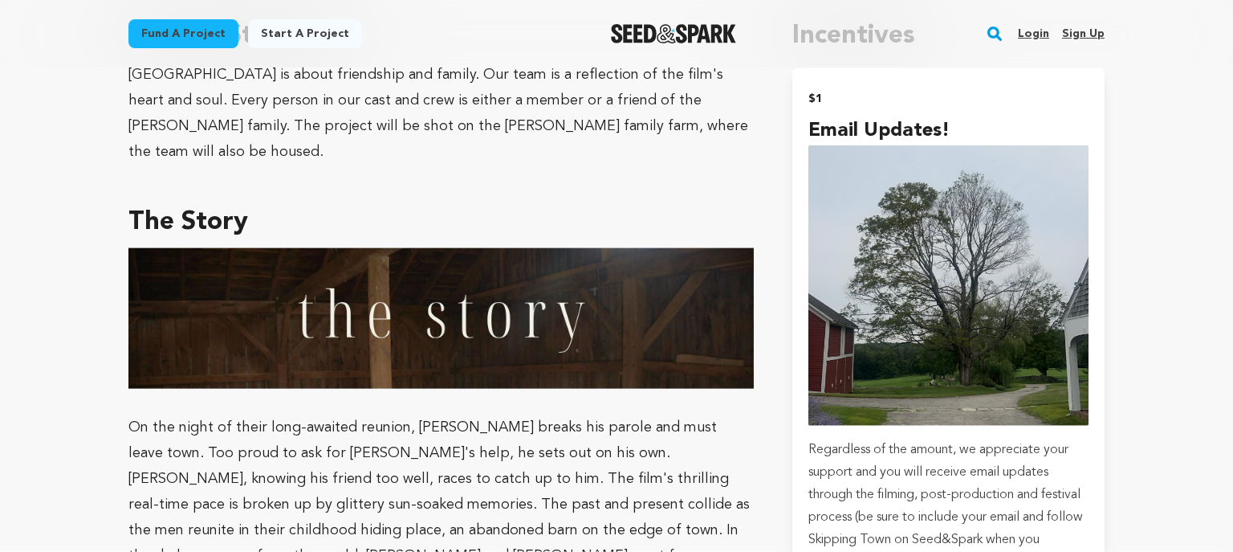
scroll to position [763, 0]
